Goal: Find specific page/section: Find specific page/section

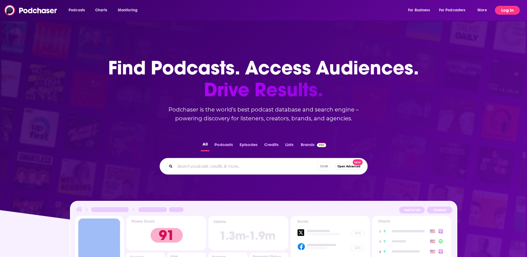
click at [510, 12] on button "Log In" at bounding box center [507, 10] width 25 height 9
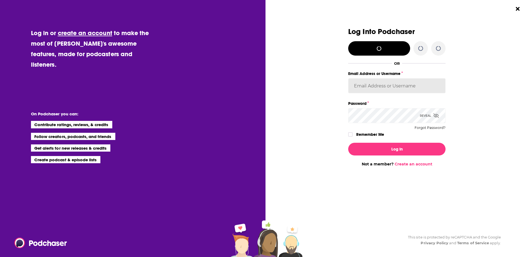
type input "[PERSON_NAME][EMAIL_ADDRESS][DOMAIN_NAME]"
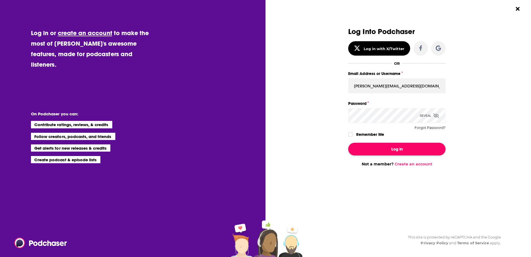
click at [400, 145] on button "Log In" at bounding box center [396, 149] width 97 height 13
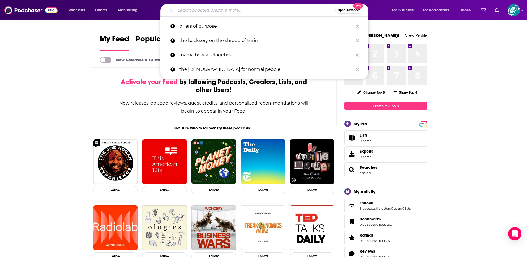
click at [186, 9] on input "Search podcasts, credits, & more..." at bounding box center [256, 10] width 160 height 9
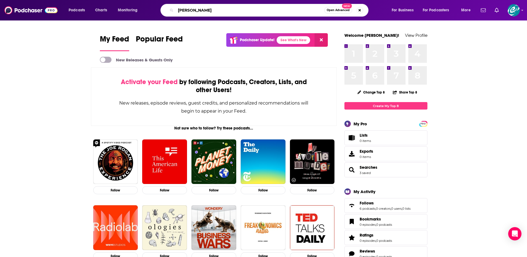
type input "[PERSON_NAME]"
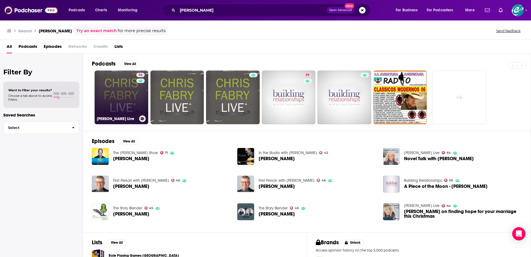
click at [126, 110] on link "55 [PERSON_NAME] Live" at bounding box center [122, 98] width 54 height 54
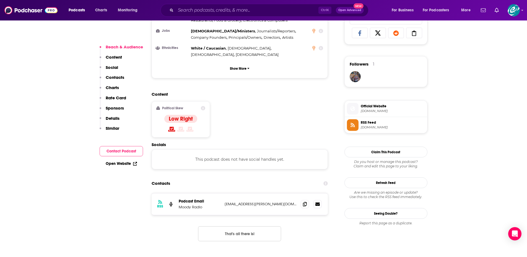
scroll to position [443, 0]
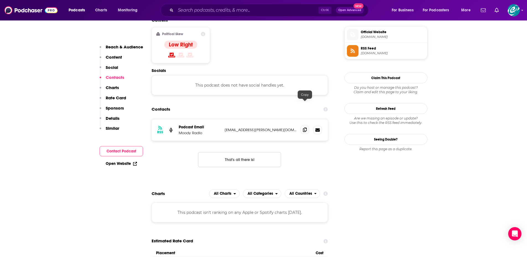
click at [301, 126] on span at bounding box center [305, 130] width 8 height 8
